Goal: Task Accomplishment & Management: Manage account settings

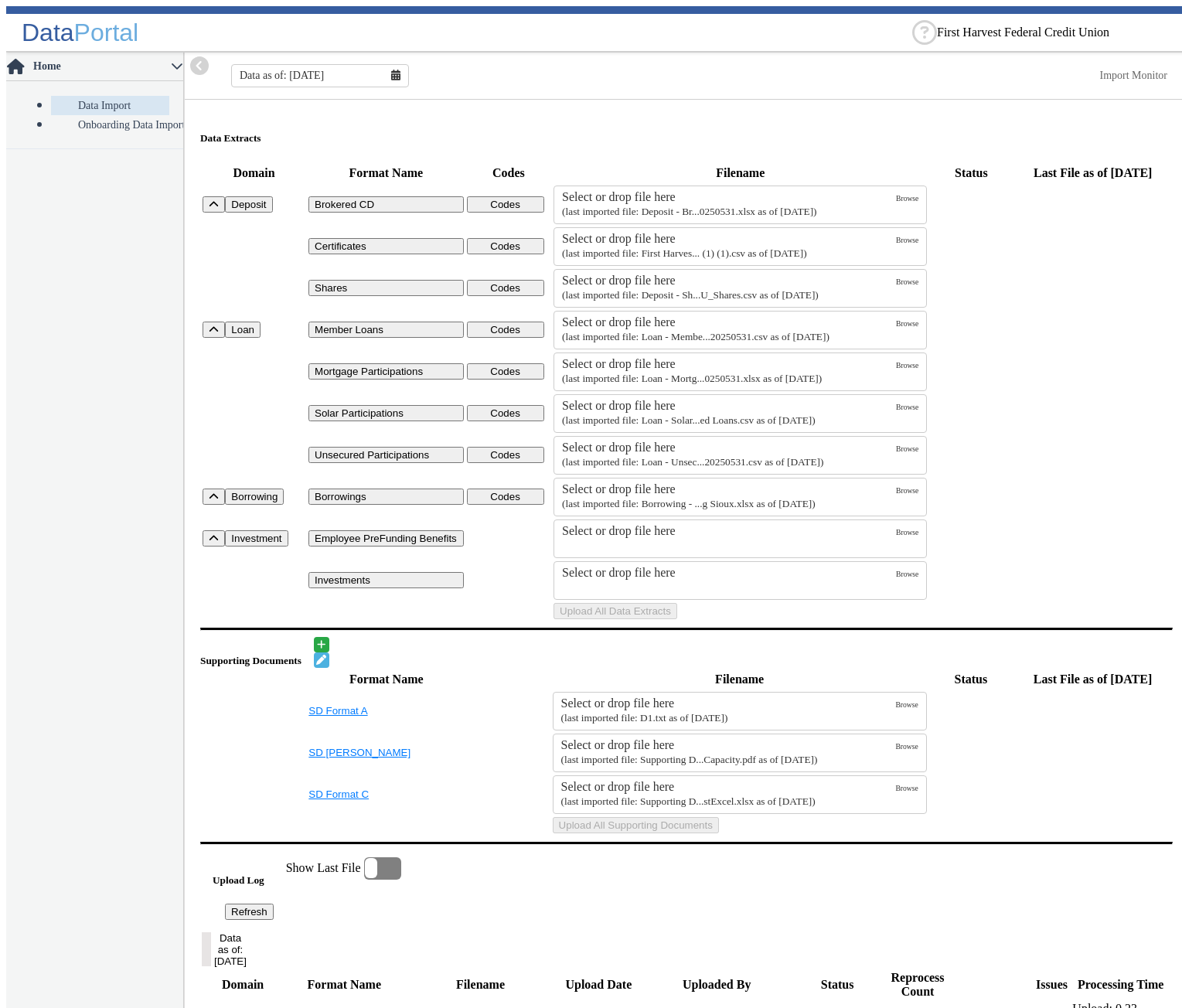
click at [66, 405] on nav "Home Data Import Onboarding Data Import" at bounding box center [94, 533] width 178 height 961
click at [677, 619] on button "Upload All Data Extracts" at bounding box center [615, 611] width 124 height 17
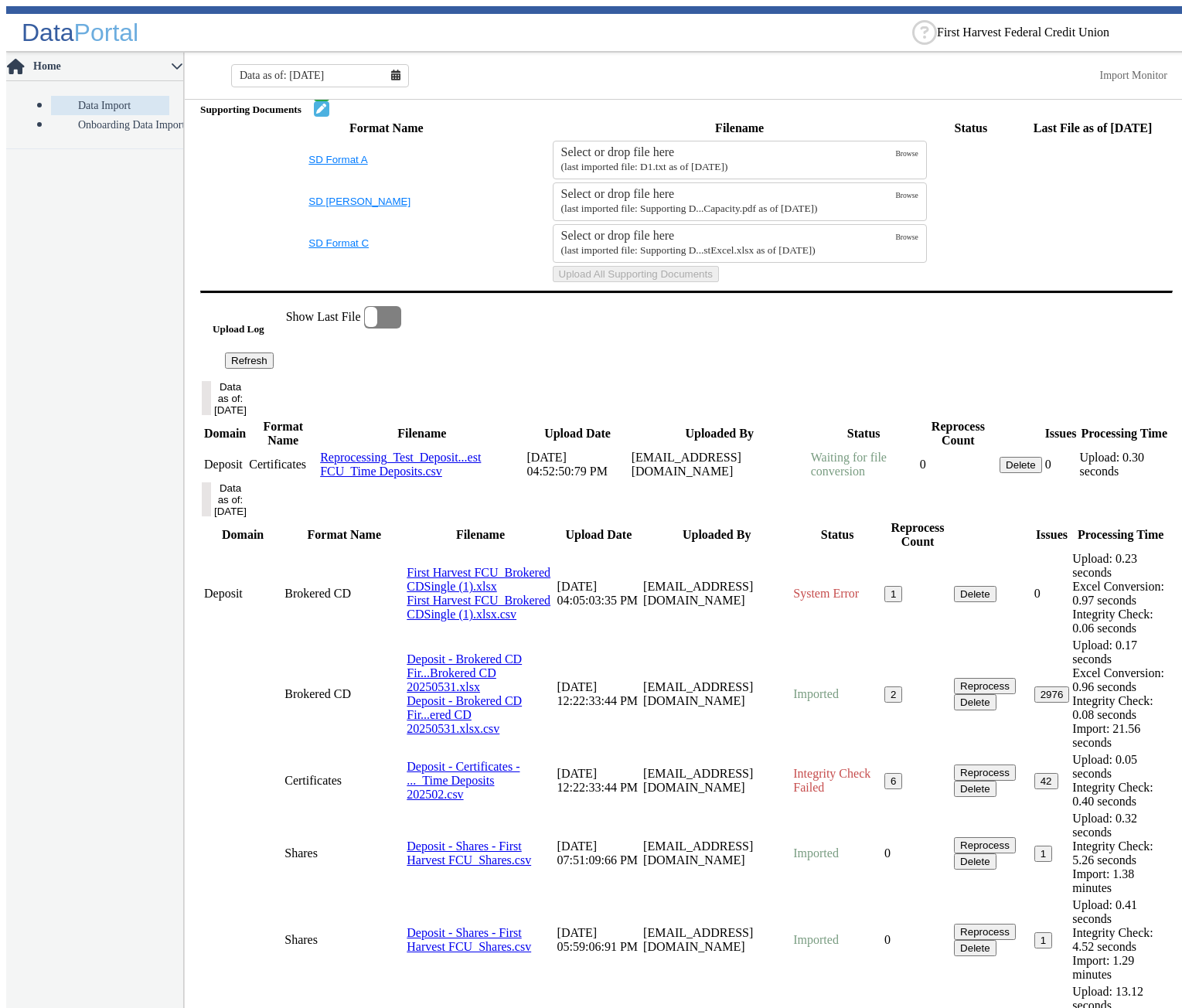
scroll to position [970, 0]
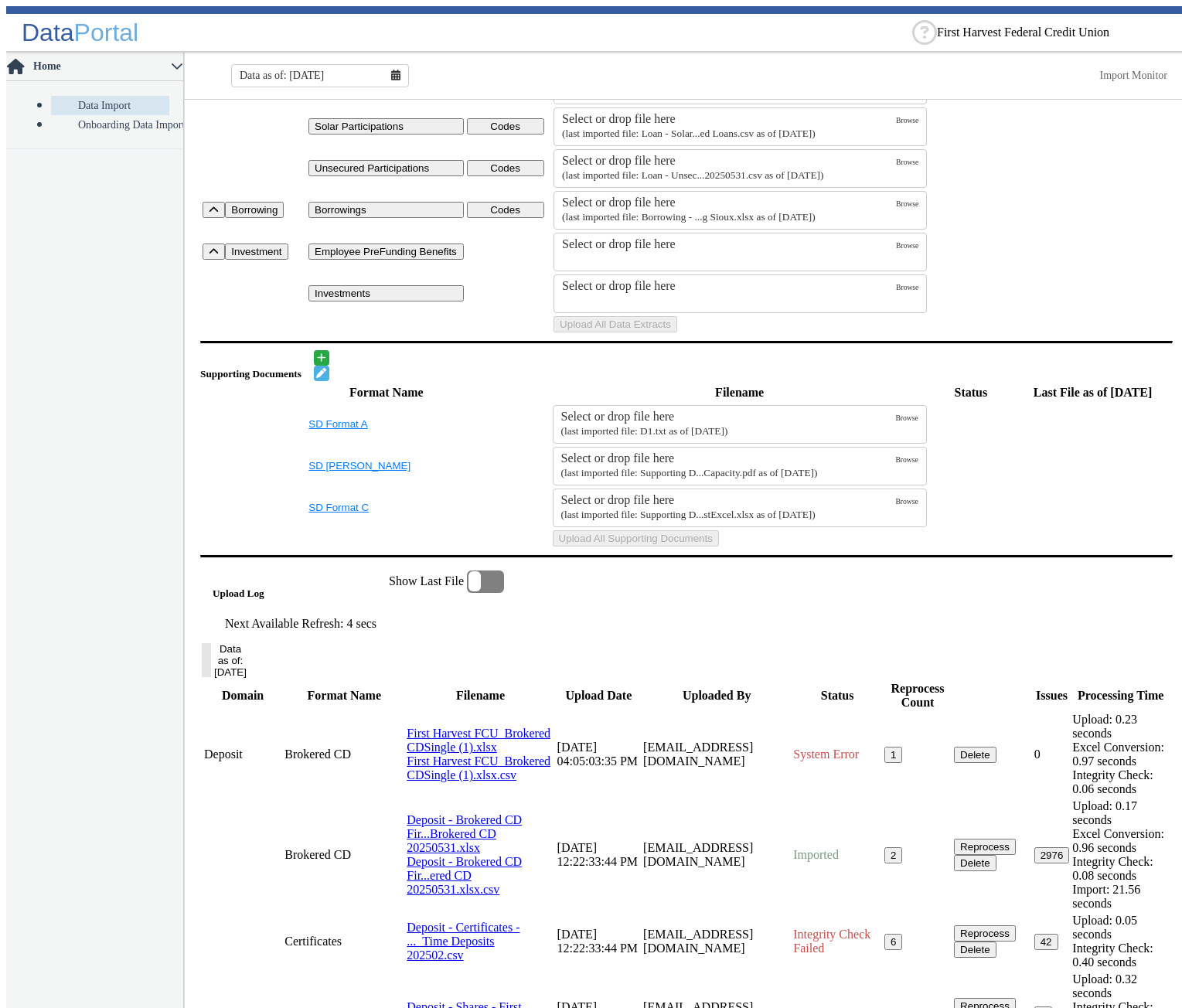
scroll to position [54, 0]
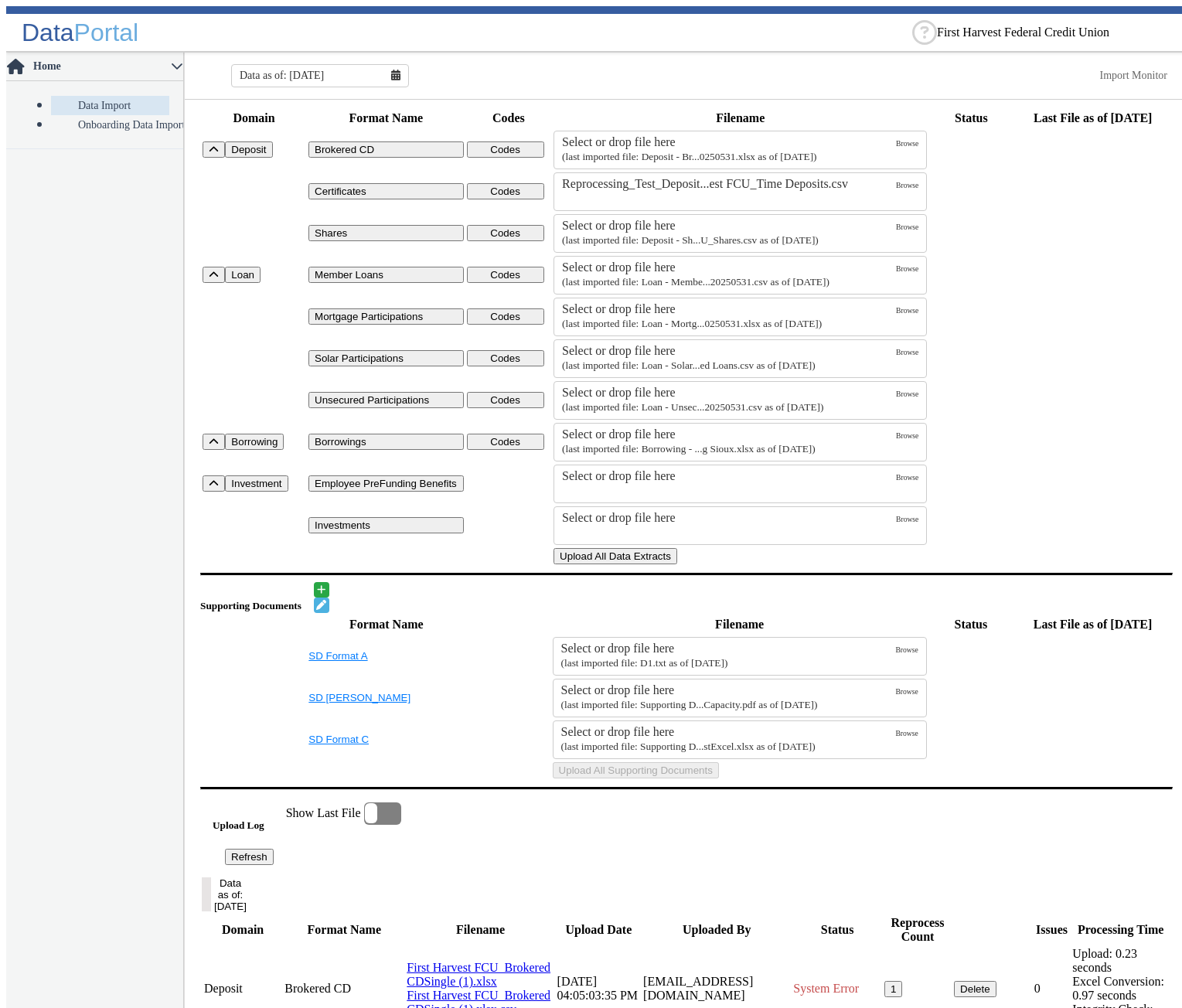
click at [677, 564] on button "Upload All Data Extracts" at bounding box center [615, 556] width 124 height 17
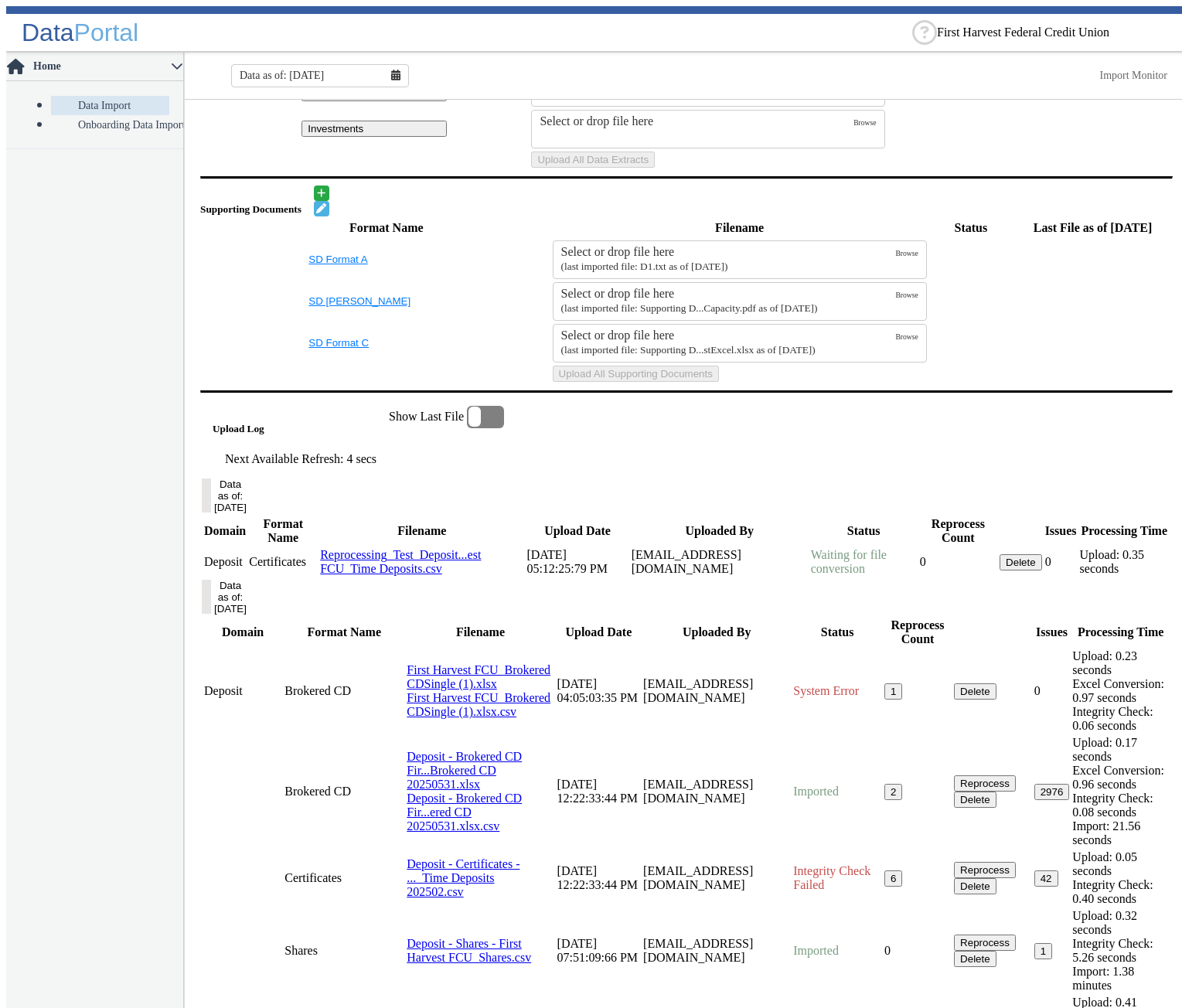
scroll to position [519, 0]
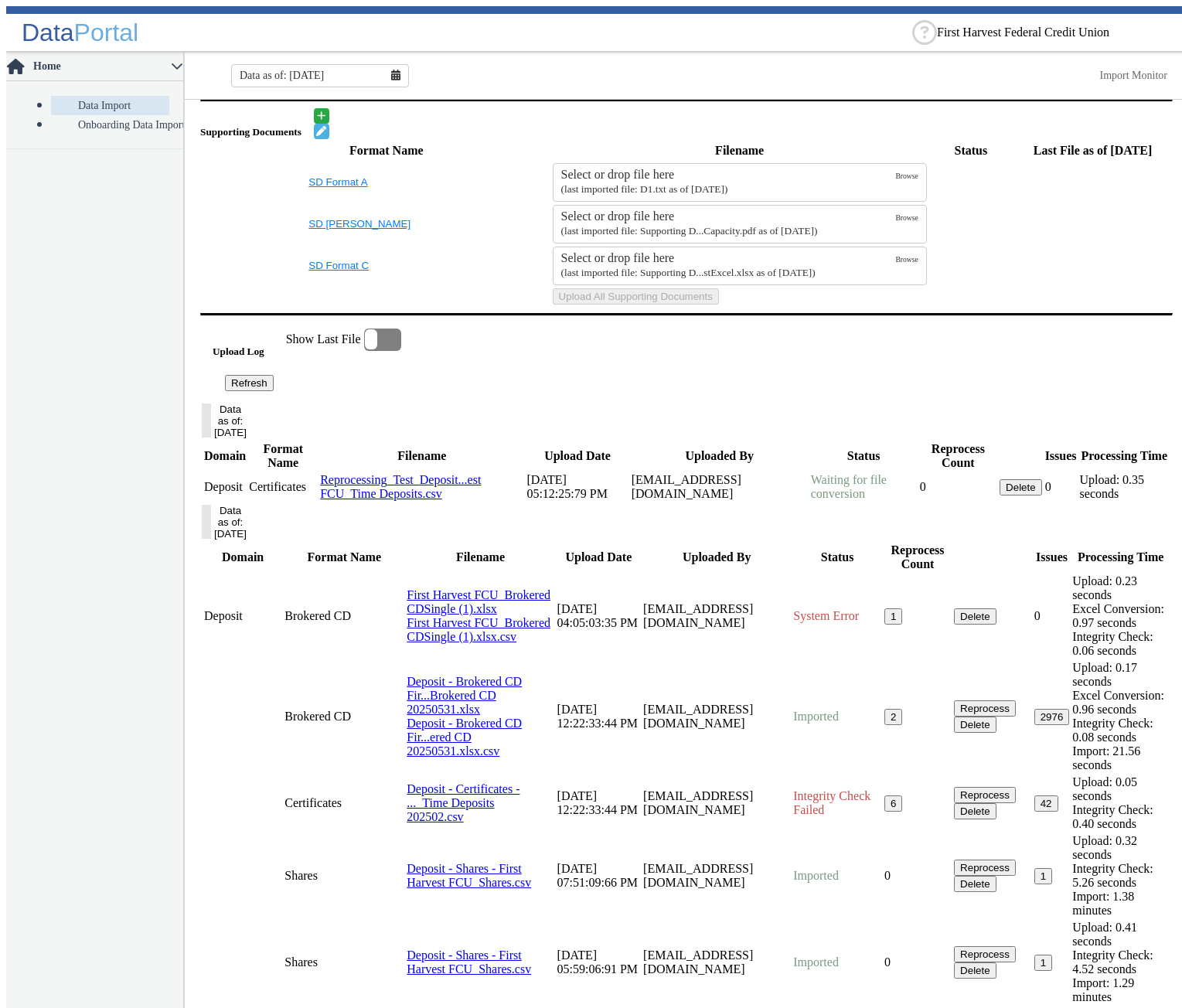
click at [273, 391] on button "Refresh" at bounding box center [249, 382] width 49 height 17
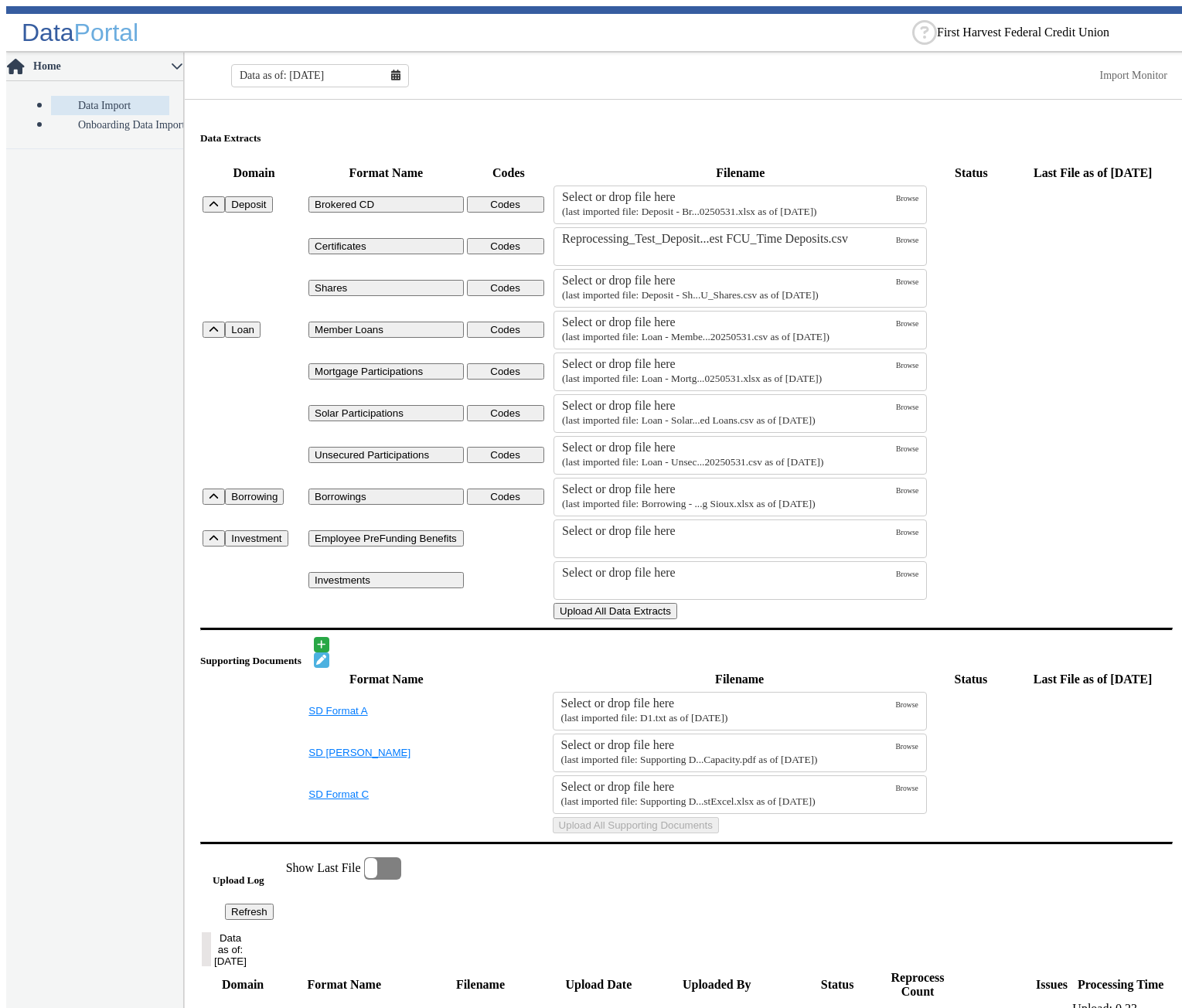
click at [677, 619] on button "Upload All Data Extracts" at bounding box center [615, 611] width 124 height 17
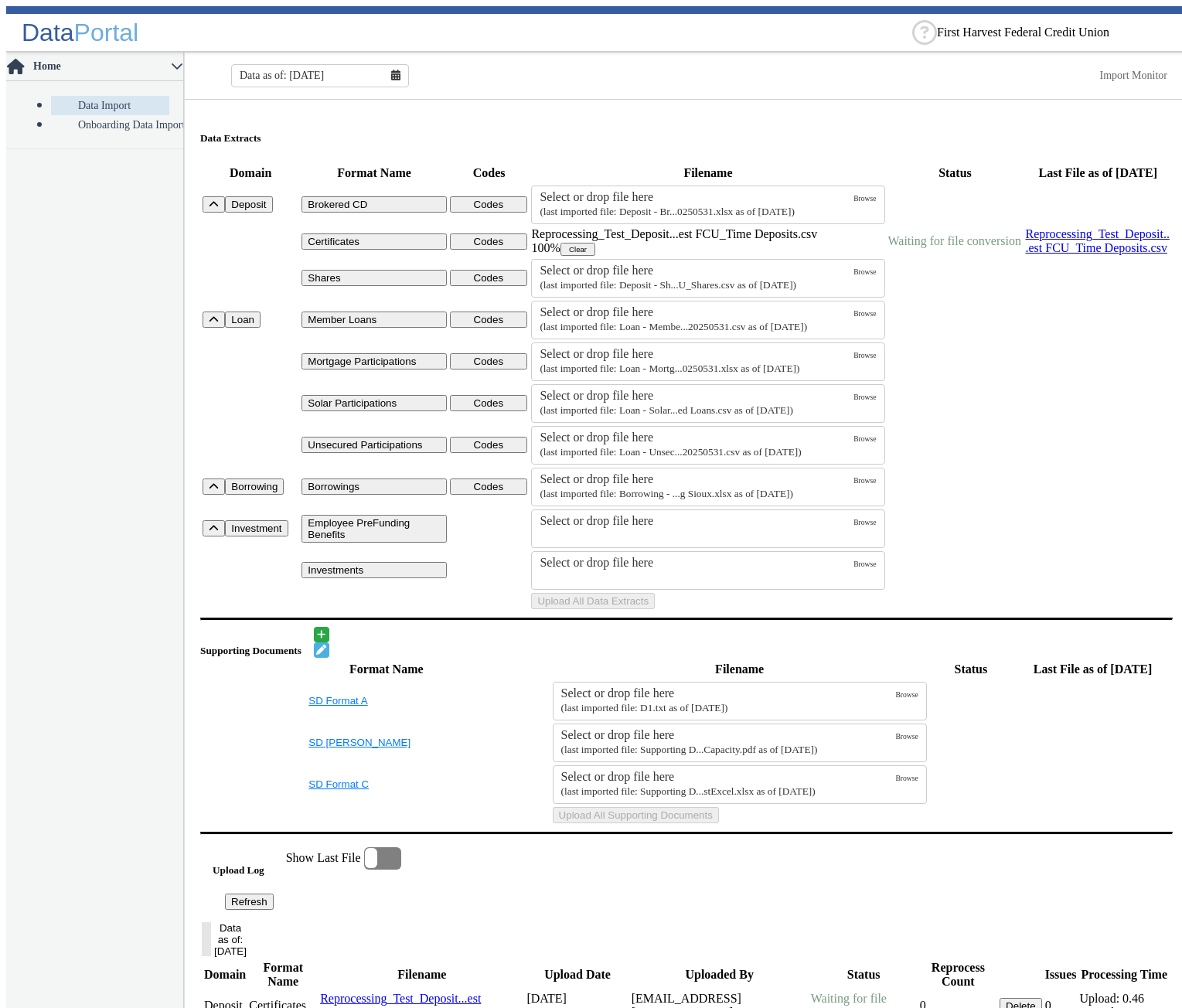
click at [940, 610] on td "Uploads" at bounding box center [955, 601] width 136 height 18
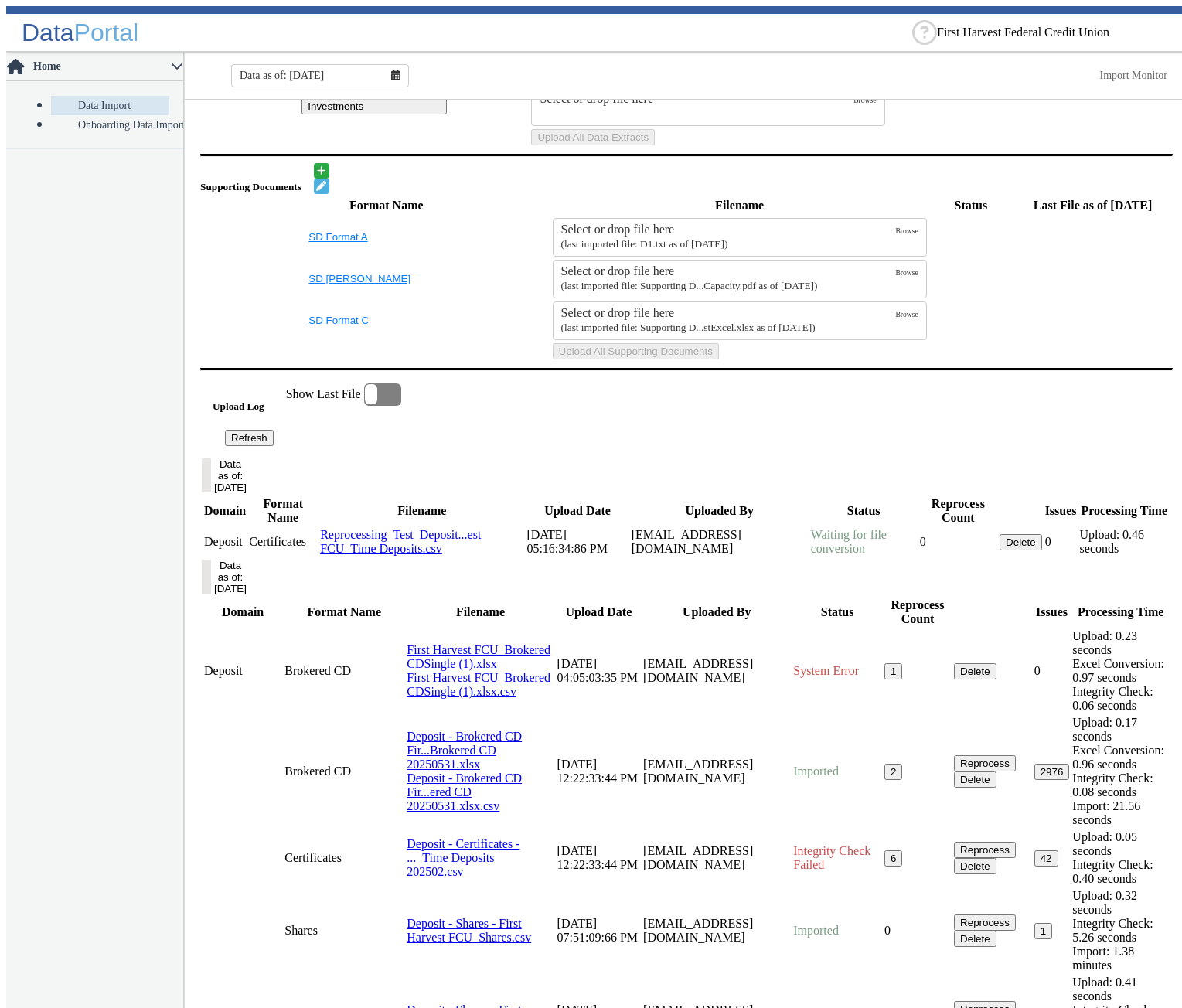
click at [273, 446] on button "Refresh" at bounding box center [249, 438] width 49 height 17
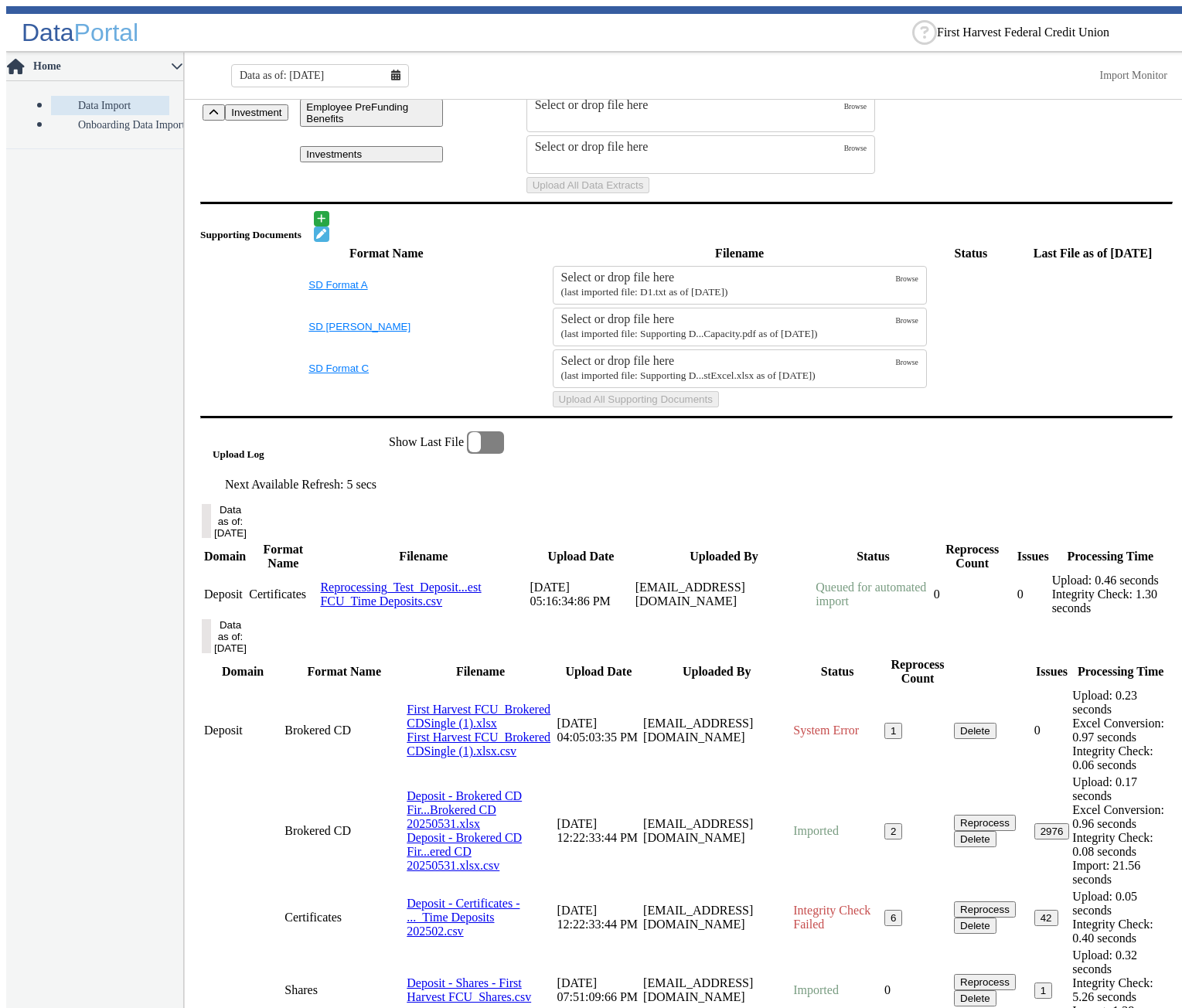
scroll to position [464, 0]
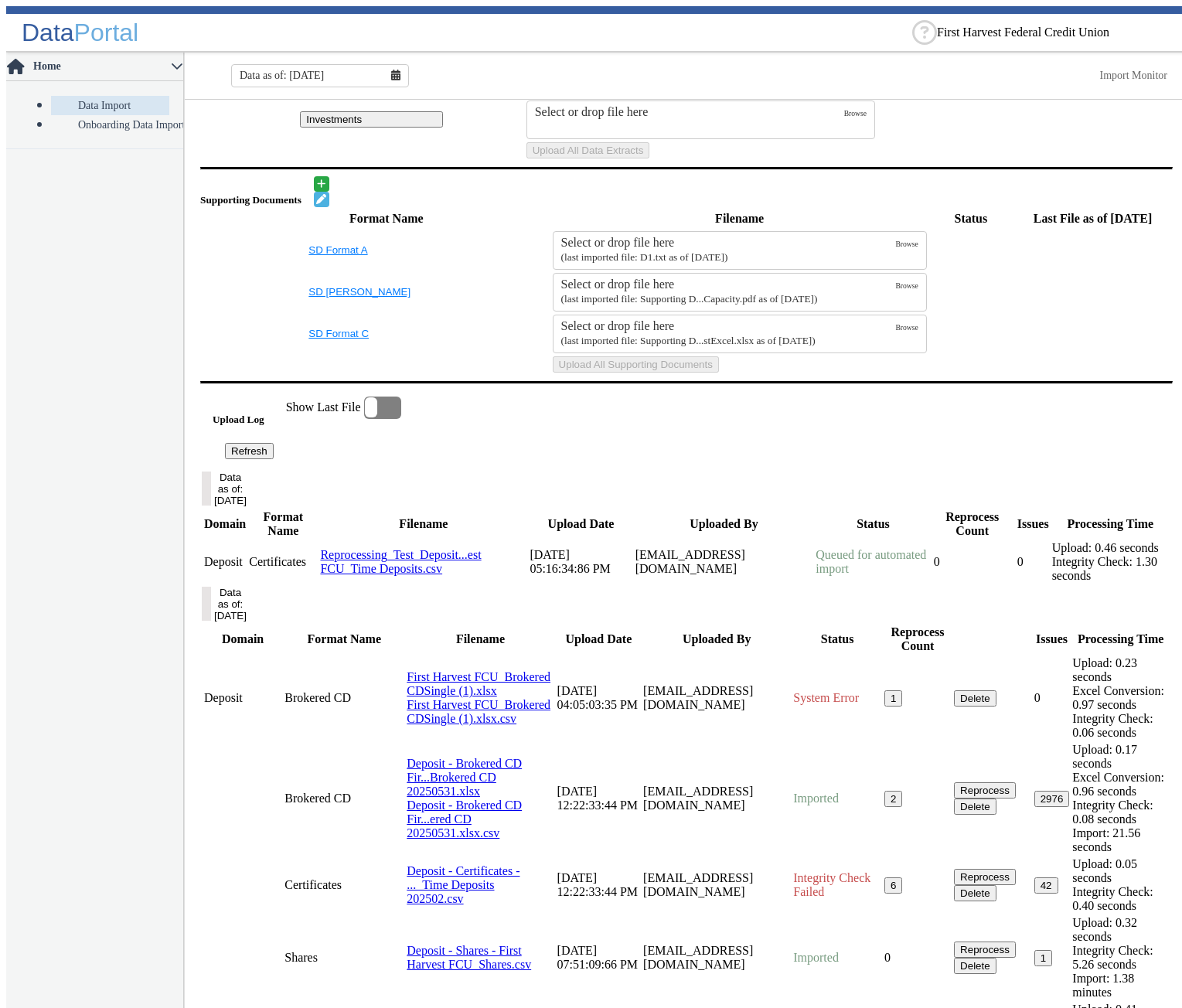
click at [273, 459] on button "Refresh" at bounding box center [249, 450] width 49 height 17
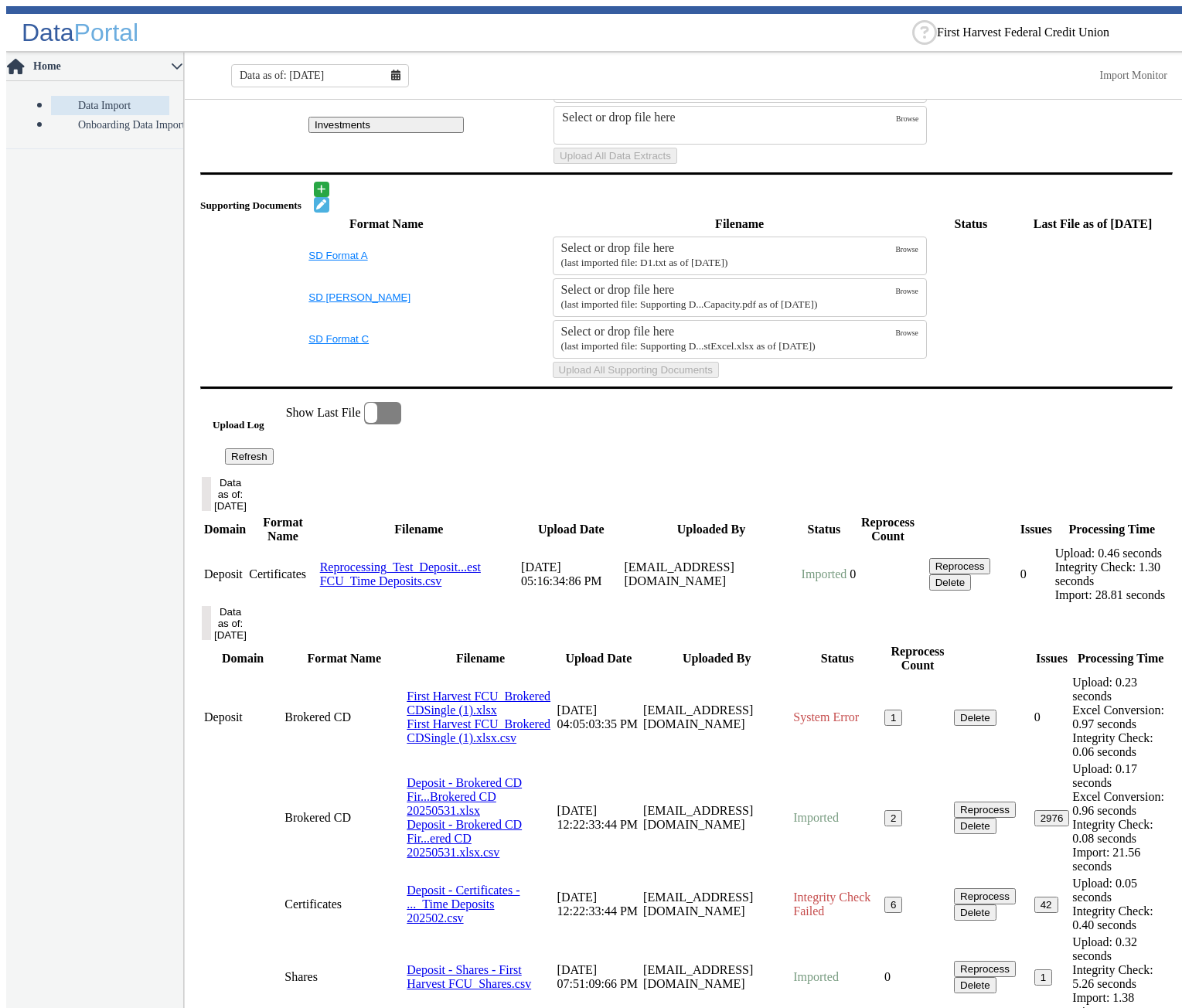
scroll to position [0, 0]
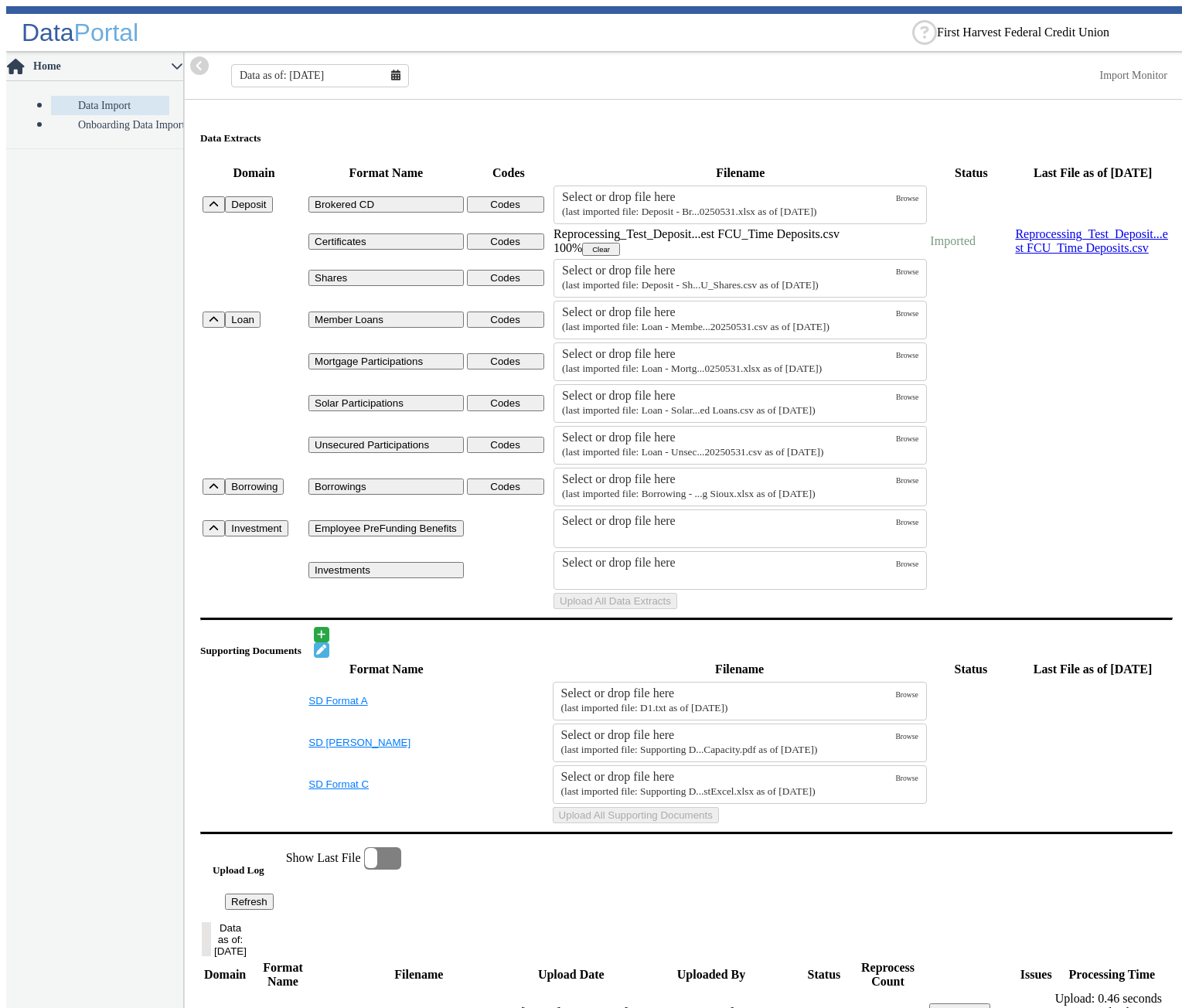
click at [47, 309] on nav "Home Data Import Onboarding Data Import" at bounding box center [94, 533] width 178 height 961
click at [976, 29] on input "text" at bounding box center [1053, 33] width 232 height 12
type input "Corda"
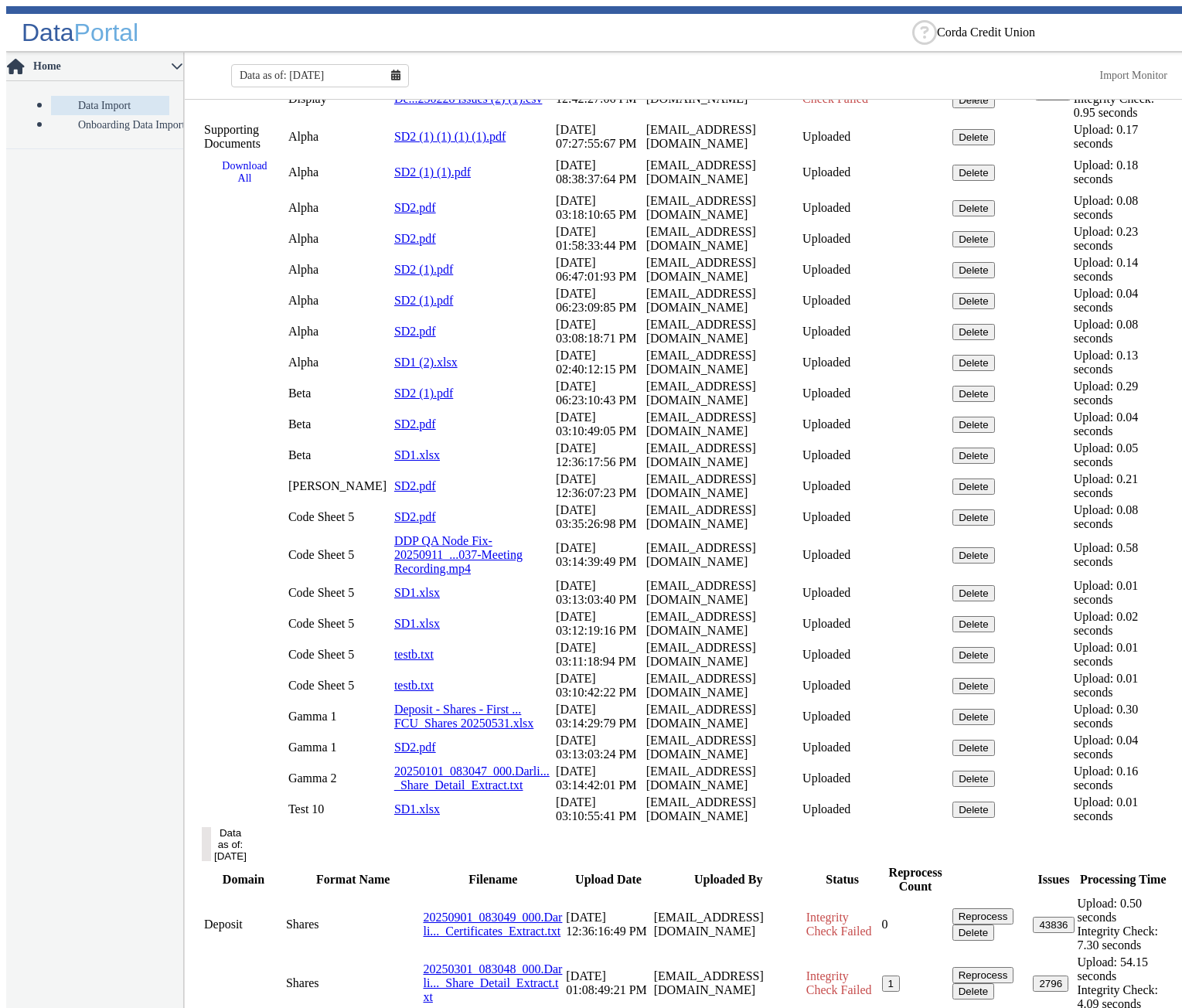
scroll to position [2193, 0]
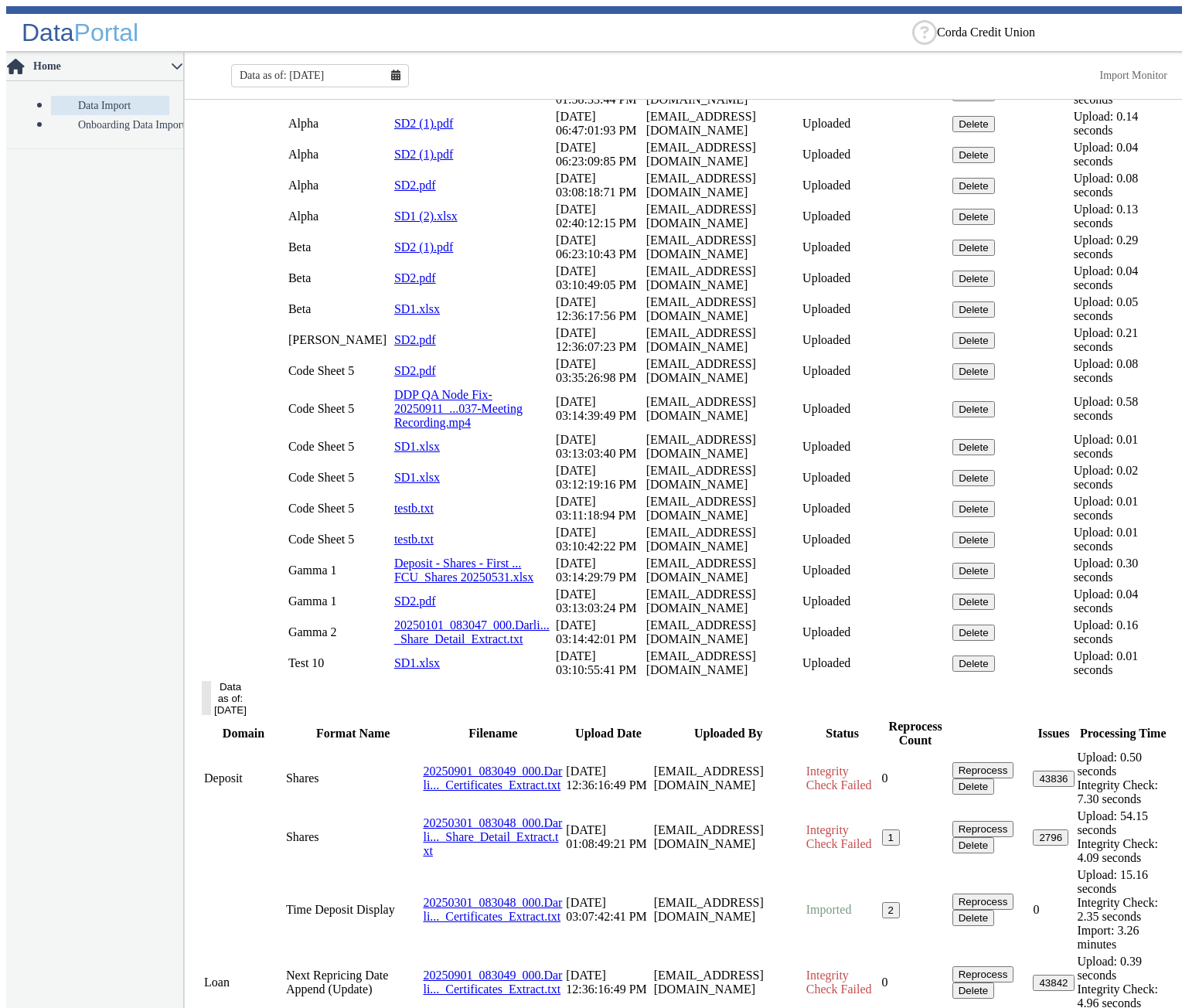
scroll to position [1910, 0]
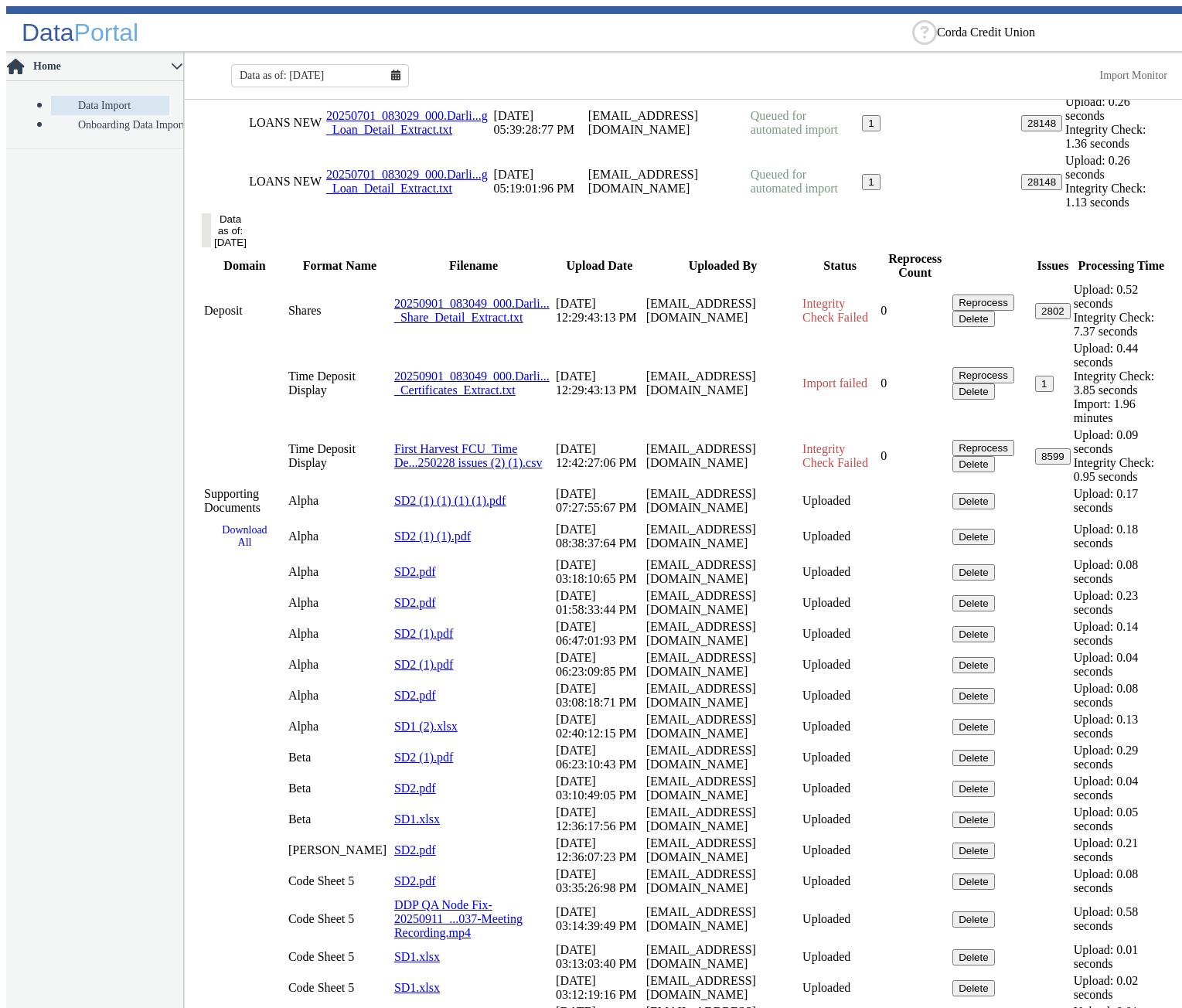
scroll to position [1292, 0]
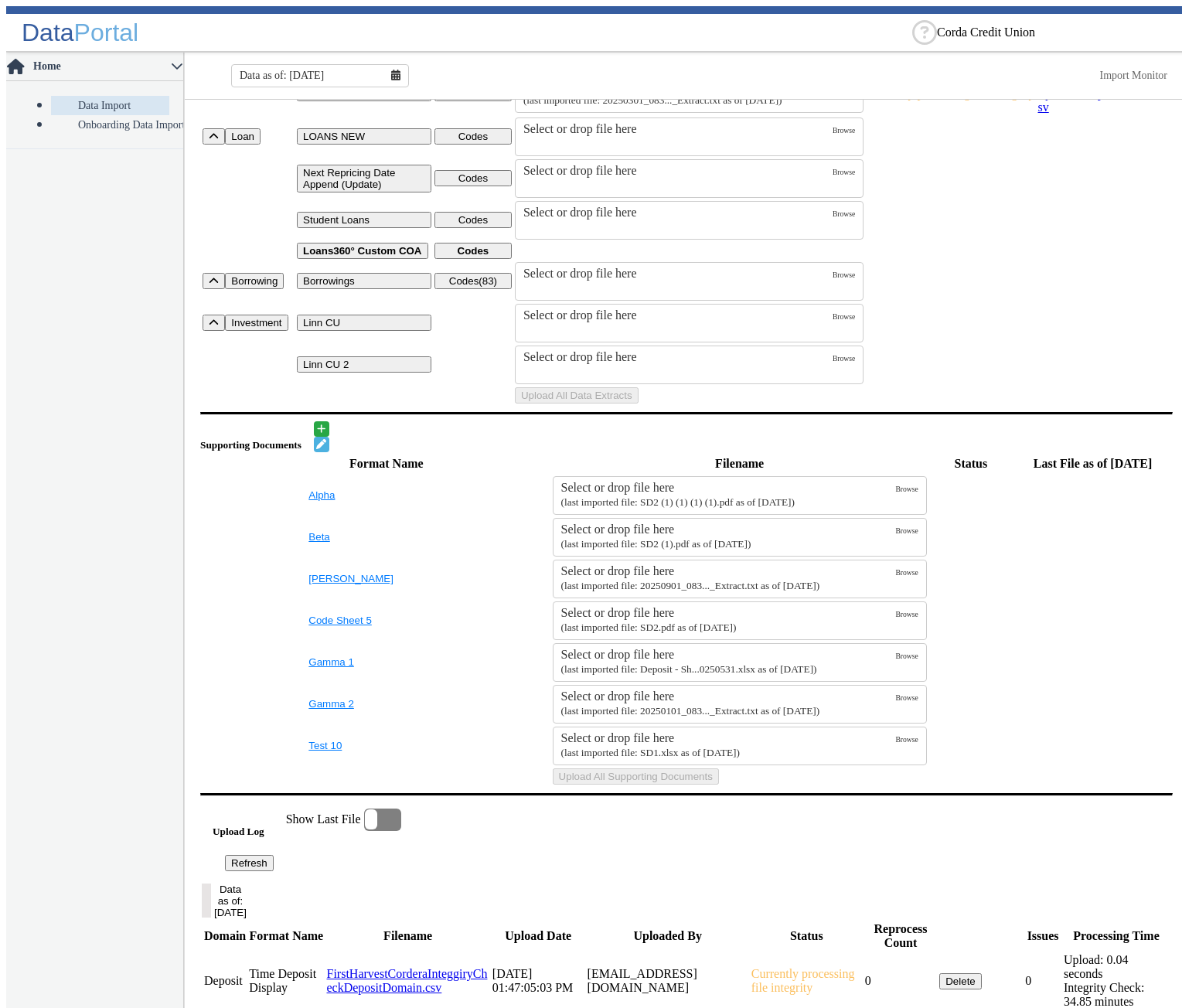
scroll to position [77, 0]
